Goal: Use online tool/utility: Utilize a website feature to perform a specific function

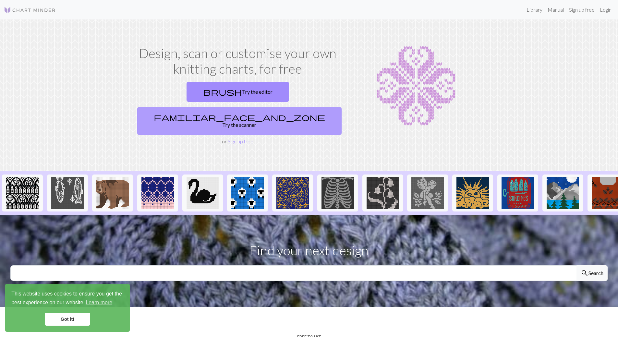
click at [283, 107] on link "familiar_face_and_zone Try the scanner" at bounding box center [239, 121] width 204 height 28
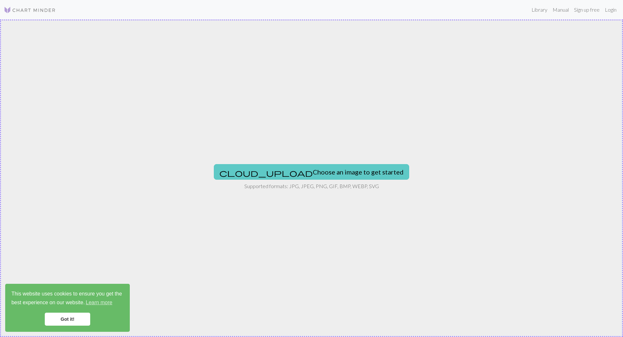
click at [278, 171] on button "cloud_upload Choose an image to get started" at bounding box center [311, 172] width 195 height 16
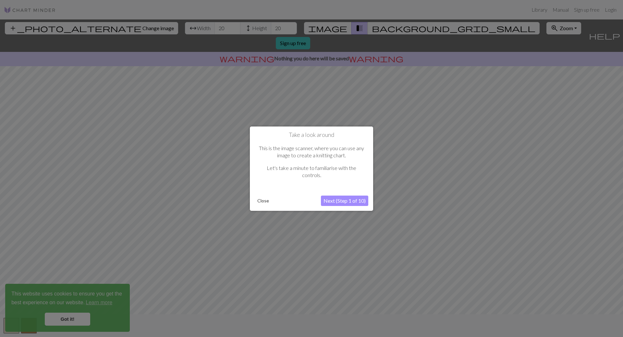
click at [348, 199] on button "Next (Step 1 of 10)" at bounding box center [344, 201] width 47 height 10
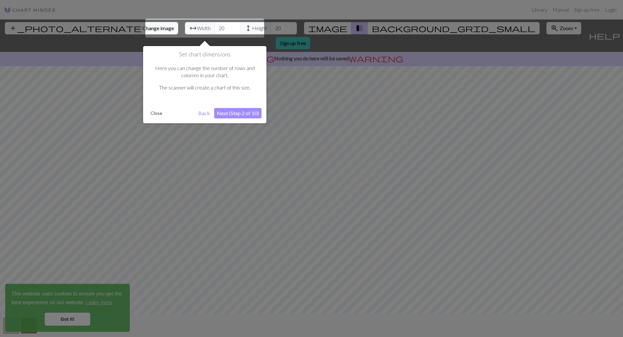
click at [223, 114] on button "Next (Step 2 of 10)" at bounding box center [237, 113] width 47 height 10
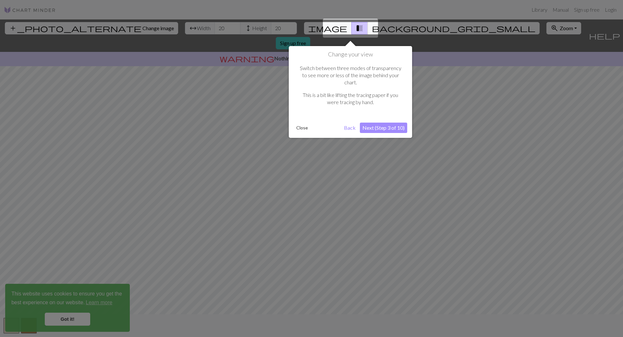
click at [389, 123] on button "Next (Step 3 of 10)" at bounding box center [383, 128] width 47 height 10
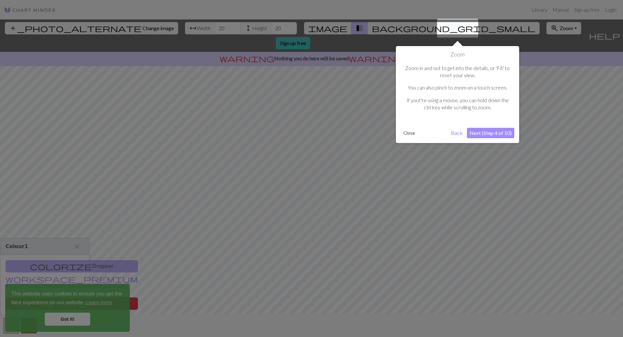
click at [476, 132] on button "Next (Step 4 of 10)" at bounding box center [490, 133] width 47 height 10
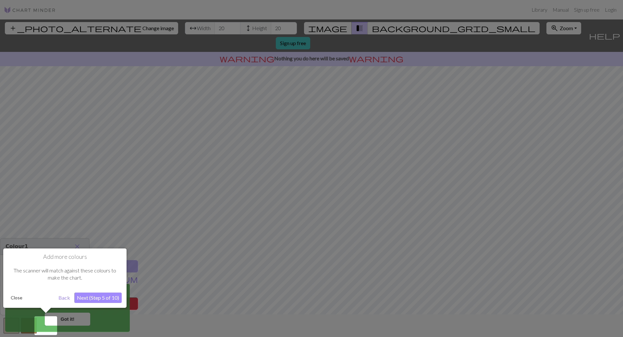
click at [99, 292] on div "Add more colours The scanner will match against these colours to make the chart…" at bounding box center [64, 277] width 123 height 59
click at [99, 294] on button "Next (Step 5 of 10)" at bounding box center [97, 298] width 47 height 10
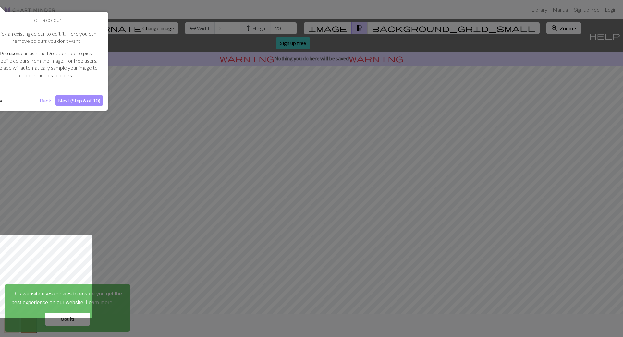
click at [76, 102] on button "Next (Step 6 of 10)" at bounding box center [78, 100] width 47 height 10
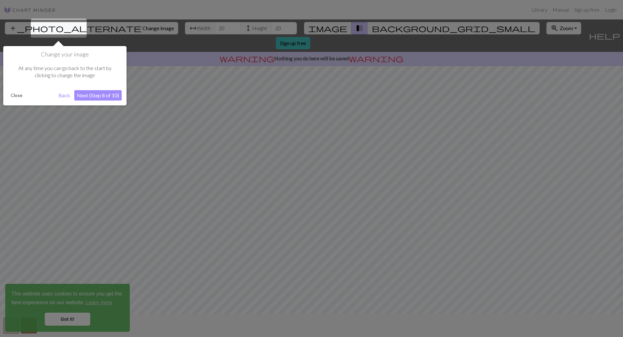
click at [87, 101] on div "Change your image At any time you can go back to the start by clicking to chang…" at bounding box center [64, 75] width 123 height 59
click at [87, 98] on button "Next (Step 8 of 10)" at bounding box center [97, 95] width 47 height 10
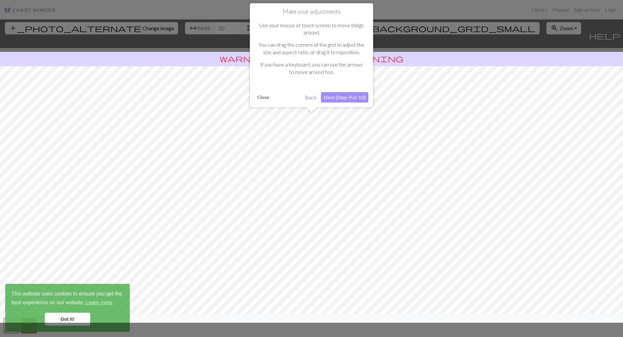
click at [348, 92] on button "Next (Step 9 of 10)" at bounding box center [344, 97] width 47 height 10
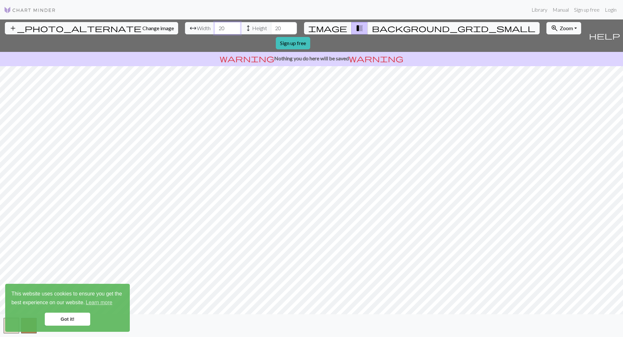
click at [214, 27] on input "20" at bounding box center [227, 28] width 26 height 12
click at [214, 29] on input "20" at bounding box center [227, 28] width 26 height 12
drag, startPoint x: 191, startPoint y: 29, endPoint x: 147, endPoint y: 30, distance: 44.4
click at [147, 30] on div "add_photo_alternate Change image arrow_range Width 20 height Height 20 image tr…" at bounding box center [293, 35] width 586 height 32
type input "60"
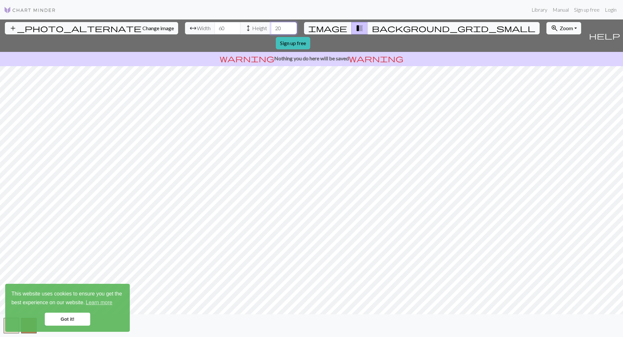
click at [271, 28] on input "20" at bounding box center [284, 28] width 26 height 12
drag, startPoint x: 246, startPoint y: 29, endPoint x: 220, endPoint y: 30, distance: 26.6
click at [221, 30] on div "arrow_range Width 60 height Height 20" at bounding box center [241, 28] width 112 height 12
type input "60"
drag, startPoint x: 197, startPoint y: 27, endPoint x: 187, endPoint y: 27, distance: 9.7
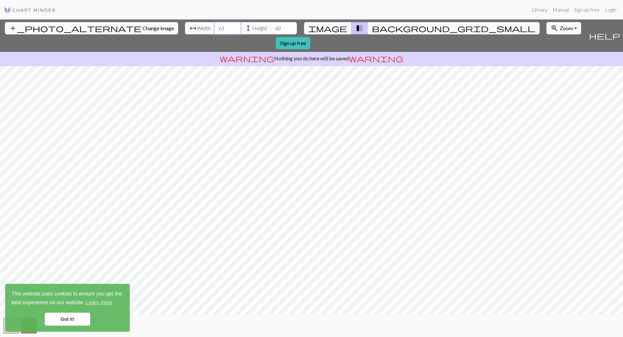
click at [214, 27] on input "61" at bounding box center [227, 28] width 26 height 12
drag, startPoint x: 191, startPoint y: 27, endPoint x: 134, endPoint y: 26, distance: 57.7
click at [147, 26] on div "add_photo_alternate Change image arrow_range Width 61 height Height 60 image tr…" at bounding box center [293, 35] width 586 height 32
type input "100"
click at [271, 32] on input "60" at bounding box center [284, 28] width 26 height 12
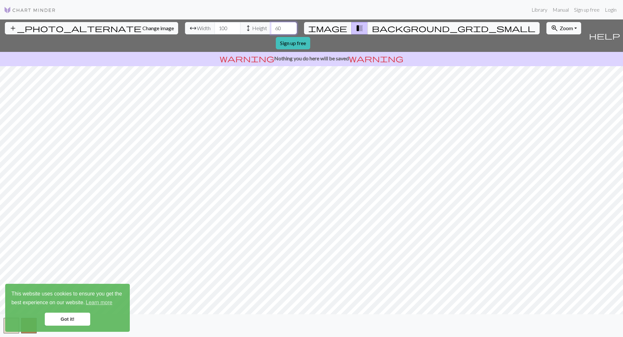
drag, startPoint x: 247, startPoint y: 28, endPoint x: 220, endPoint y: 26, distance: 27.3
click at [224, 27] on div "arrow_range Width 100 height Height 60" at bounding box center [241, 28] width 112 height 12
click at [271, 27] on input "60" at bounding box center [284, 28] width 26 height 12
drag, startPoint x: 248, startPoint y: 23, endPoint x: 250, endPoint y: 28, distance: 5.1
click at [271, 24] on input "60" at bounding box center [284, 28] width 26 height 12
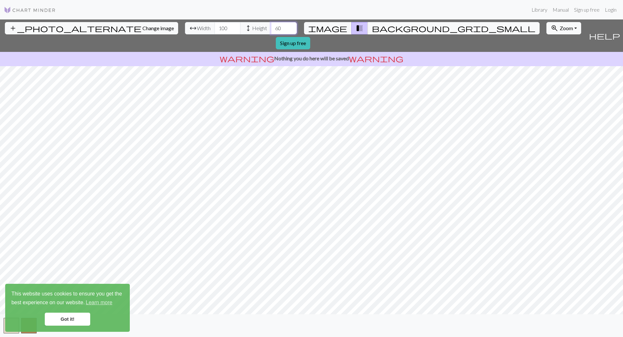
drag, startPoint x: 250, startPoint y: 29, endPoint x: 215, endPoint y: 30, distance: 35.4
click at [225, 30] on div "arrow_range Width 100 height Height 60" at bounding box center [241, 28] width 112 height 12
type input "120"
drag, startPoint x: 191, startPoint y: 29, endPoint x: 161, endPoint y: 25, distance: 30.5
click at [185, 25] on div "arrow_range Width 100 height Height 120" at bounding box center [241, 28] width 112 height 12
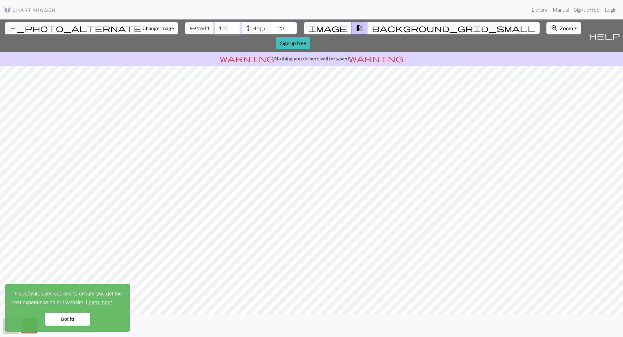
type input "1"
type input "120"
click at [271, 27] on input "120" at bounding box center [284, 28] width 26 height 12
drag, startPoint x: 250, startPoint y: 27, endPoint x: 220, endPoint y: 28, distance: 30.2
click at [227, 27] on div "arrow_range Width 120 height Height 120" at bounding box center [241, 28] width 112 height 12
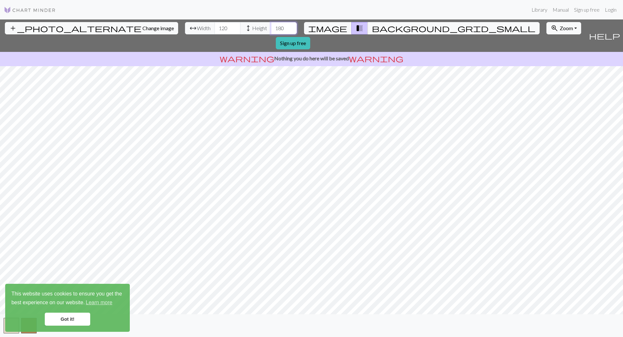
type input "180"
click at [337, 27] on span "image" at bounding box center [327, 28] width 39 height 9
click at [341, 27] on button "image" at bounding box center [328, 28] width 48 height 12
click at [342, 27] on button "image" at bounding box center [328, 28] width 48 height 12
click at [355, 28] on span "transition_fade" at bounding box center [359, 28] width 8 height 9
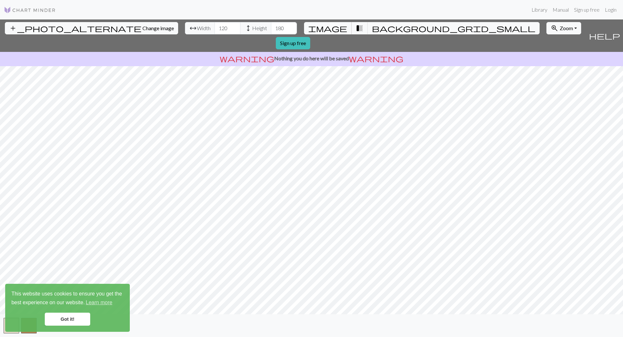
click at [334, 26] on span "image" at bounding box center [327, 28] width 39 height 9
click at [355, 26] on span "transition_fade" at bounding box center [359, 28] width 8 height 9
click at [336, 27] on span "image" at bounding box center [327, 28] width 39 height 9
click at [372, 27] on span "background_grid_small" at bounding box center [453, 28] width 163 height 9
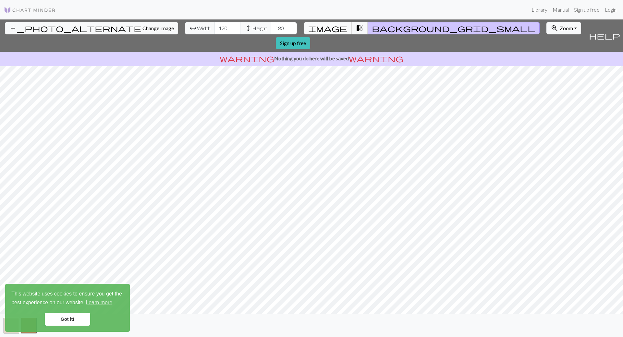
click at [336, 26] on span "image" at bounding box center [327, 28] width 39 height 9
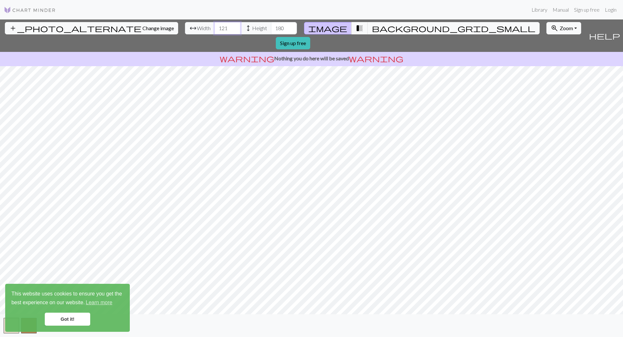
drag, startPoint x: 196, startPoint y: 28, endPoint x: 143, endPoint y: 28, distance: 52.9
click at [214, 28] on input "121" at bounding box center [227, 28] width 26 height 12
drag, startPoint x: 195, startPoint y: 29, endPoint x: 149, endPoint y: 29, distance: 45.1
click at [185, 29] on div "arrow_range Width 121 height Height 180" at bounding box center [241, 28] width 112 height 12
type input "1"
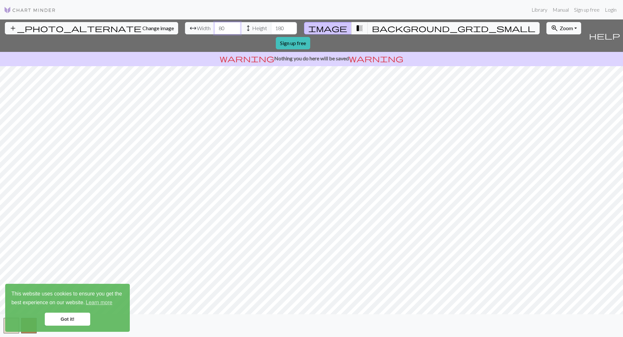
type input "80"
drag, startPoint x: 243, startPoint y: 27, endPoint x: 207, endPoint y: 26, distance: 35.7
click at [208, 26] on div "arrow_range Width 80 height Height 180" at bounding box center [241, 28] width 112 height 12
drag, startPoint x: 249, startPoint y: 28, endPoint x: 236, endPoint y: 28, distance: 13.3
click at [271, 28] on input "120" at bounding box center [284, 28] width 26 height 12
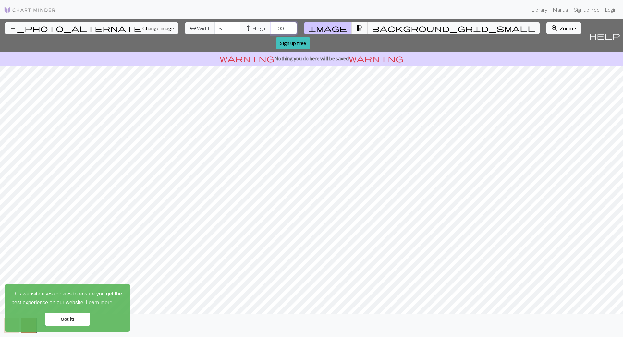
type input "100"
drag, startPoint x: 185, startPoint y: 28, endPoint x: 171, endPoint y: 27, distance: 14.3
click at [214, 27] on input "79" at bounding box center [227, 28] width 26 height 12
drag, startPoint x: 195, startPoint y: 27, endPoint x: 170, endPoint y: 27, distance: 25.0
click at [214, 27] on input "81" at bounding box center [227, 28] width 26 height 12
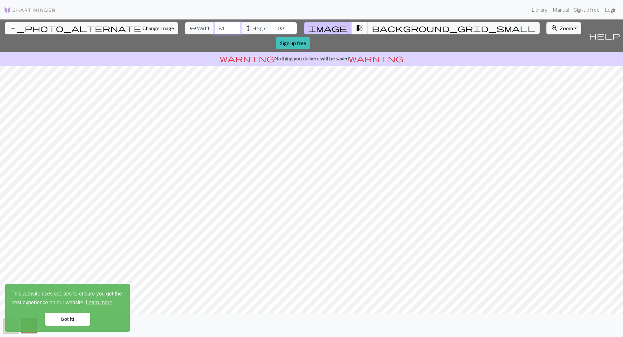
drag, startPoint x: 189, startPoint y: 27, endPoint x: 160, endPoint y: 28, distance: 29.2
click at [185, 27] on div "arrow_range Width 81 height Height 100" at bounding box center [241, 28] width 112 height 12
type input "65"
click at [271, 26] on input "101" at bounding box center [284, 28] width 26 height 12
click at [271, 28] on input "101" at bounding box center [284, 28] width 26 height 12
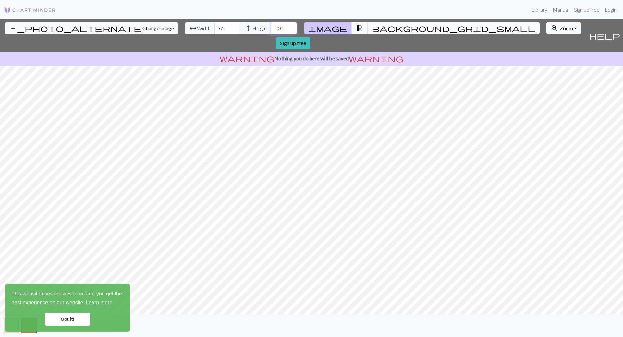
drag, startPoint x: 249, startPoint y: 28, endPoint x: 190, endPoint y: 27, distance: 59.3
click at [194, 27] on div "arrow_range Width 65 height Height 101" at bounding box center [241, 28] width 112 height 12
type input "90"
click at [244, 29] on span "height" at bounding box center [248, 28] width 8 height 9
click at [197, 24] on span "Width" at bounding box center [204, 28] width 14 height 8
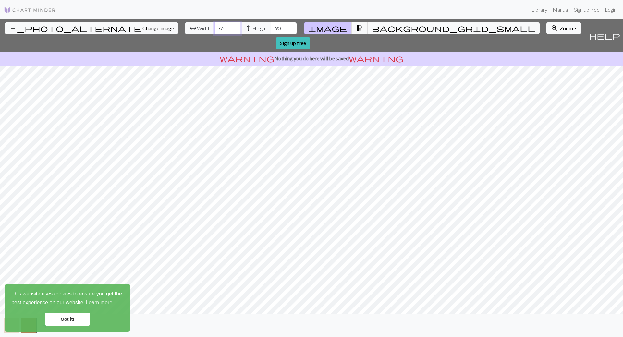
click at [214, 27] on input "65" at bounding box center [227, 28] width 26 height 12
click at [197, 28] on span "Width" at bounding box center [204, 28] width 14 height 8
click at [214, 29] on input "65" at bounding box center [227, 28] width 26 height 12
drag, startPoint x: 172, startPoint y: 28, endPoint x: 133, endPoint y: 26, distance: 39.3
click at [142, 27] on div "add_photo_alternate Change image arrow_range Width 65 height Height 90 image tr…" at bounding box center [293, 35] width 586 height 32
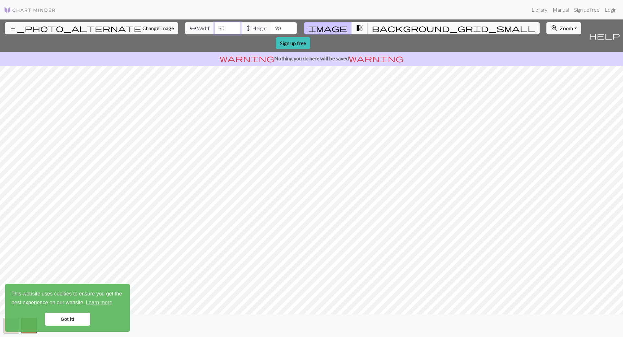
type input "90"
drag, startPoint x: 249, startPoint y: 29, endPoint x: 199, endPoint y: 25, distance: 50.4
click at [218, 27] on div "arrow_range Width 90 height Height 90" at bounding box center [241, 28] width 112 height 12
